Goal: Transaction & Acquisition: Purchase product/service

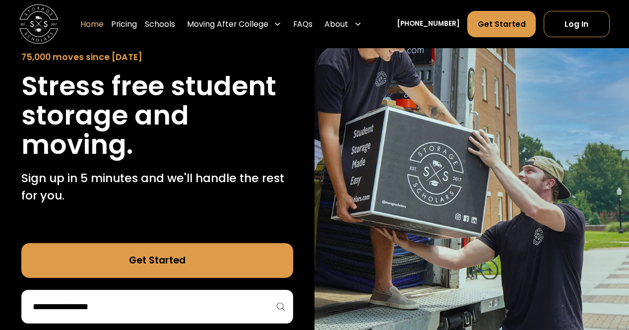
scroll to position [99, 0]
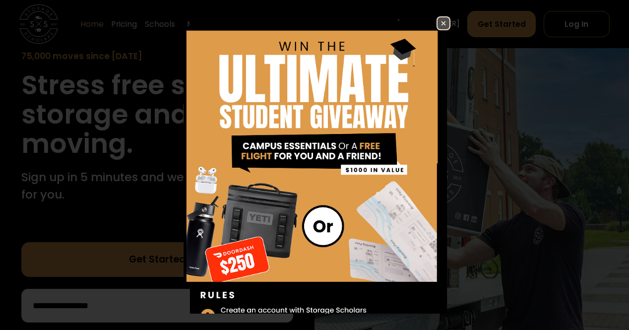
click at [437, 20] on img at bounding box center [443, 23] width 12 height 12
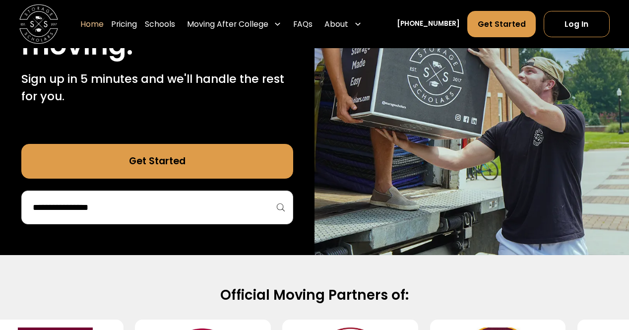
scroll to position [198, 0]
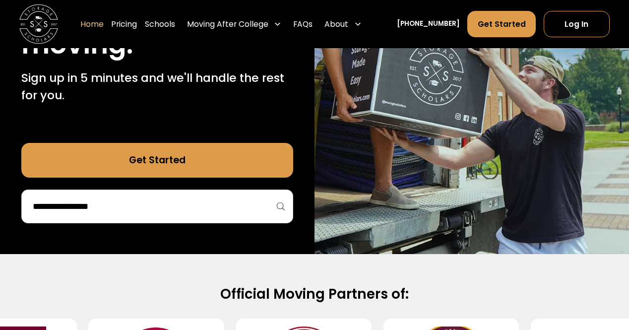
click at [192, 188] on div "Get Started" at bounding box center [156, 183] width 271 height 80
click at [177, 218] on div at bounding box center [156, 206] width 271 height 34
click at [156, 205] on input "search" at bounding box center [157, 206] width 250 height 17
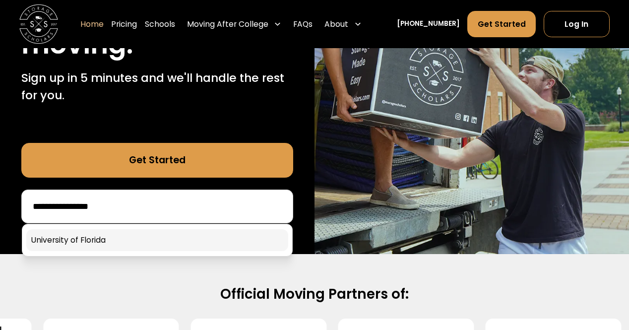
type input "**********"
click at [142, 244] on link at bounding box center [156, 240] width 261 height 22
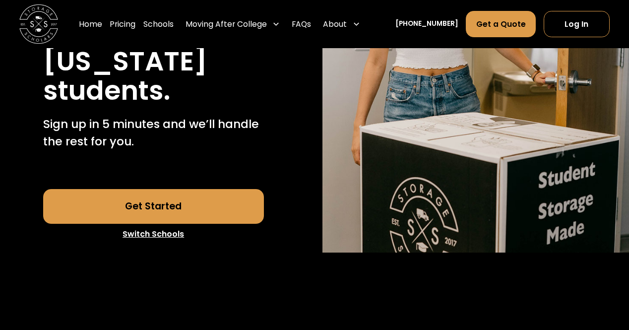
scroll to position [248, 0]
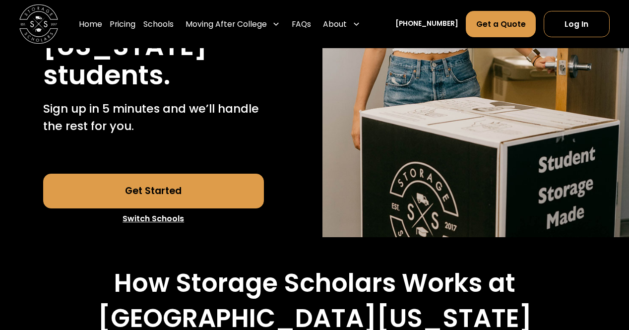
click at [159, 186] on link "Get Started" at bounding box center [153, 191] width 221 height 35
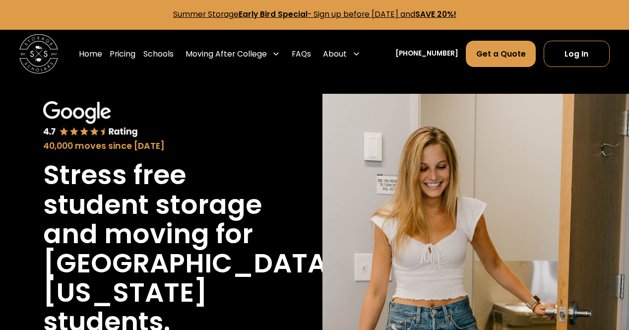
scroll to position [0, 0]
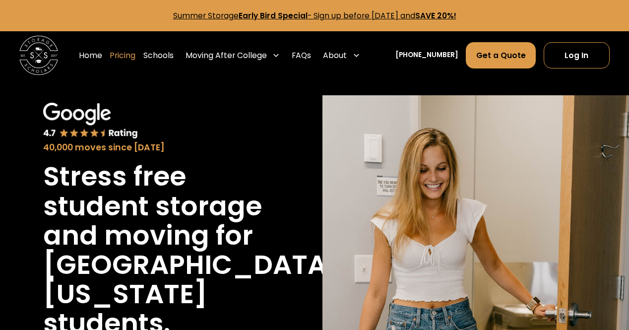
click at [135, 57] on link "Pricing" at bounding box center [123, 55] width 26 height 27
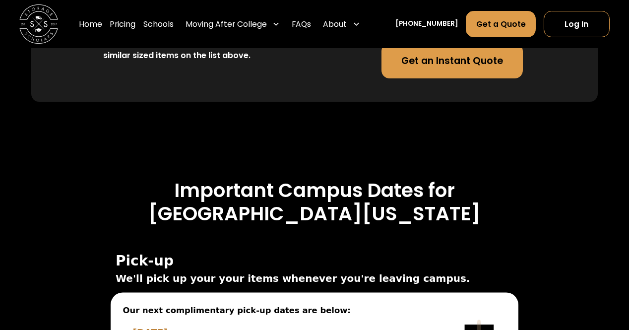
scroll to position [3030, 0]
